Goal: Transaction & Acquisition: Purchase product/service

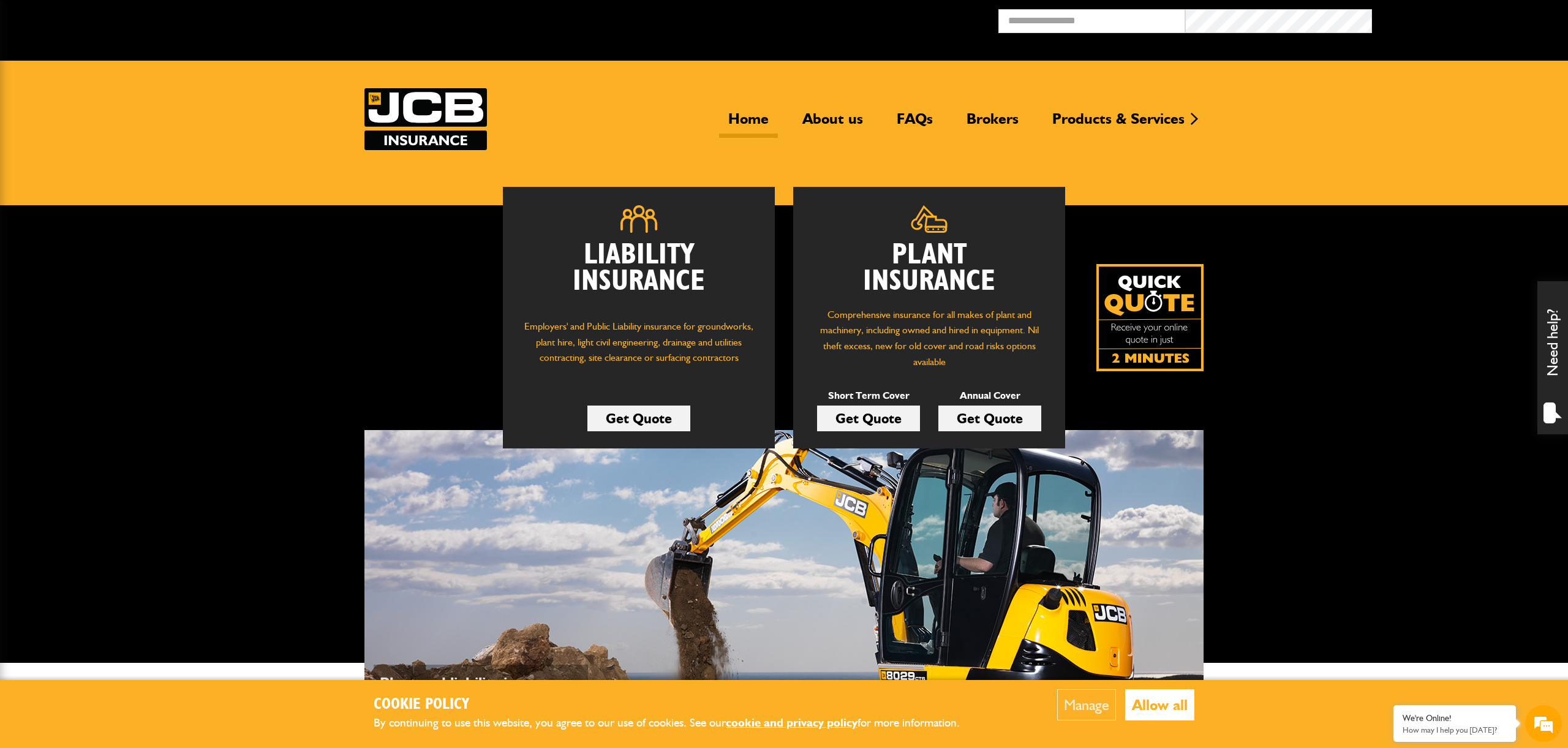
click at [877, 411] on link "Get Quote" at bounding box center [868, 418] width 103 height 26
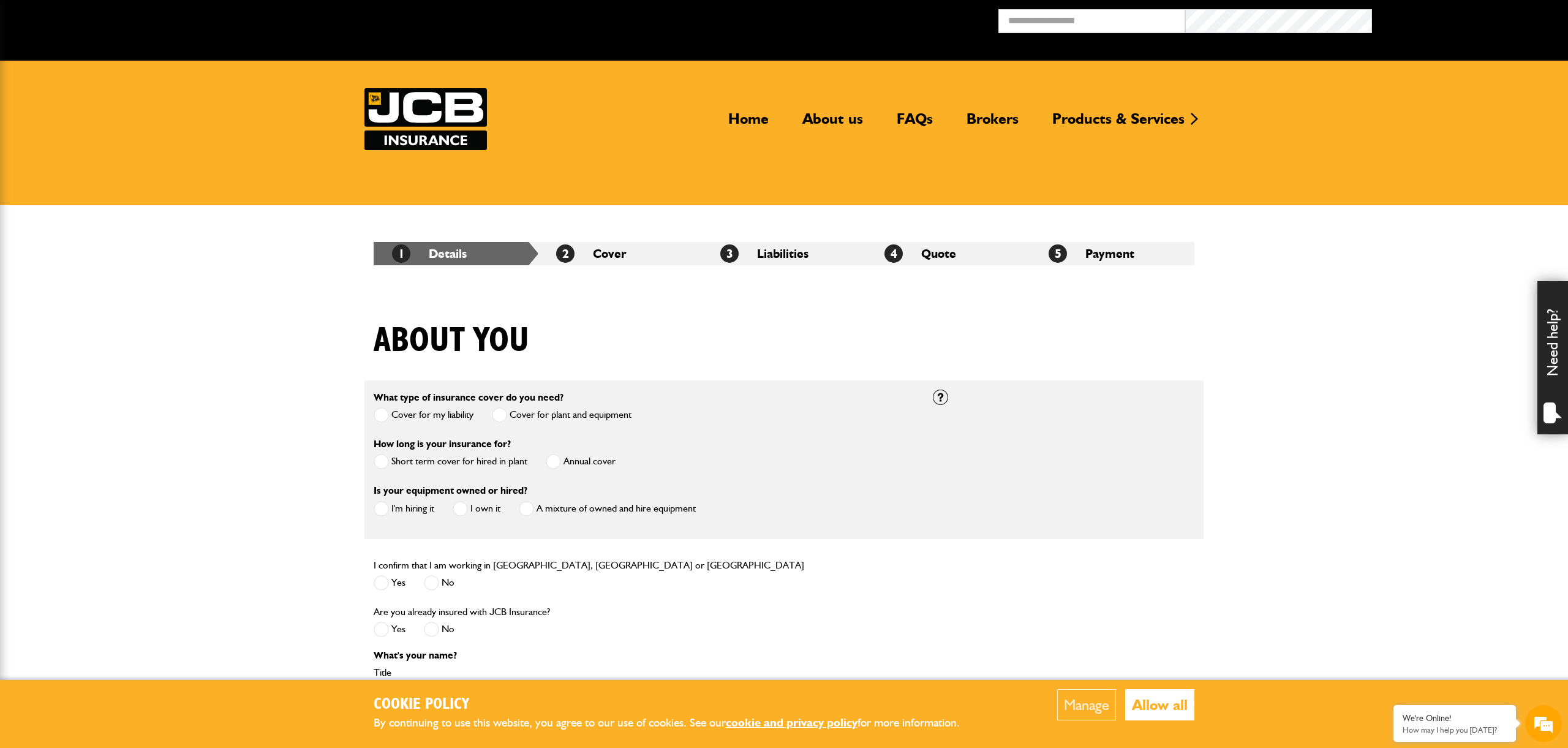
click at [456, 467] on label "Short term cover for hired in plant" at bounding box center [450, 462] width 153 height 16
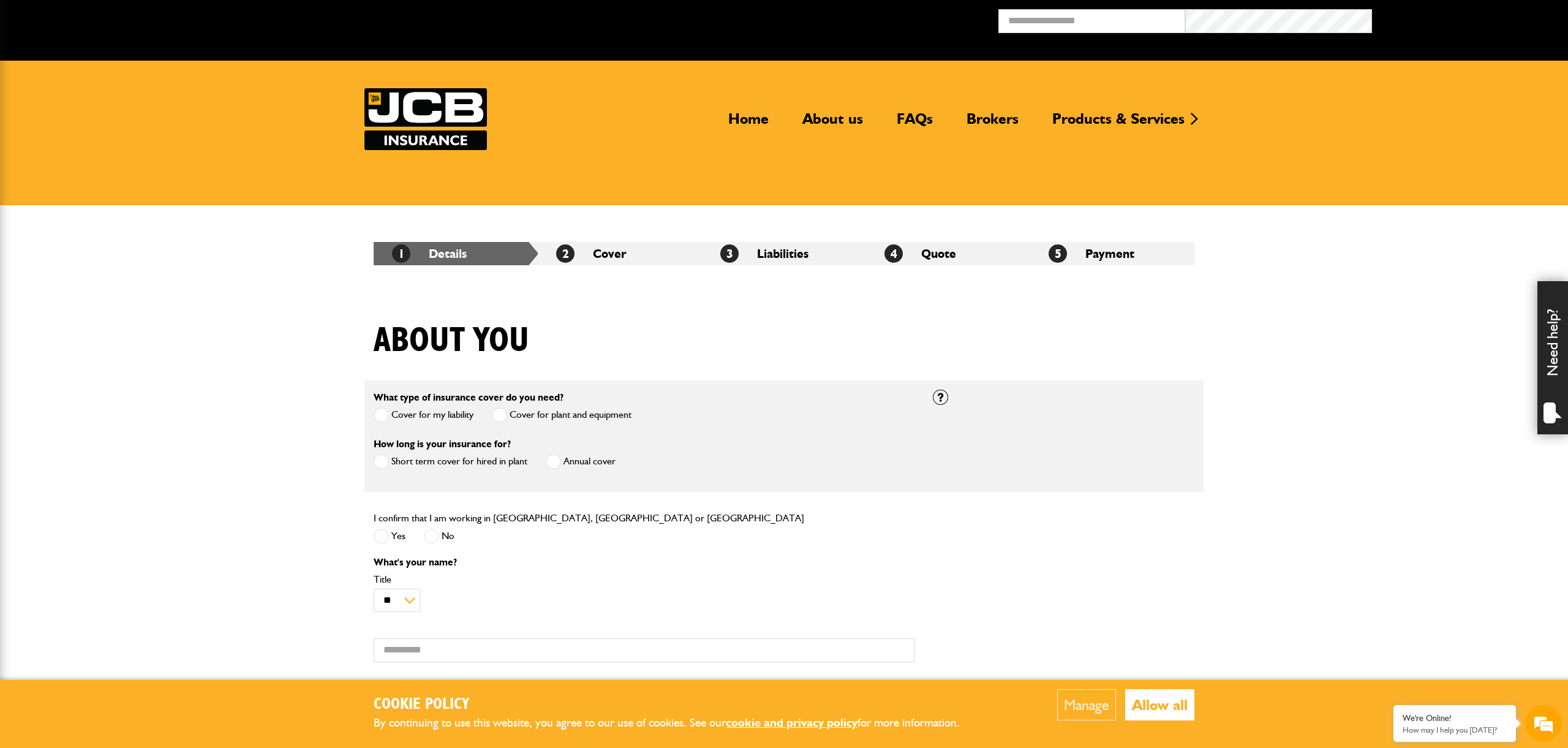
click at [374, 530] on span at bounding box center [381, 536] width 16 height 16
